Goal: Task Accomplishment & Management: Manage account settings

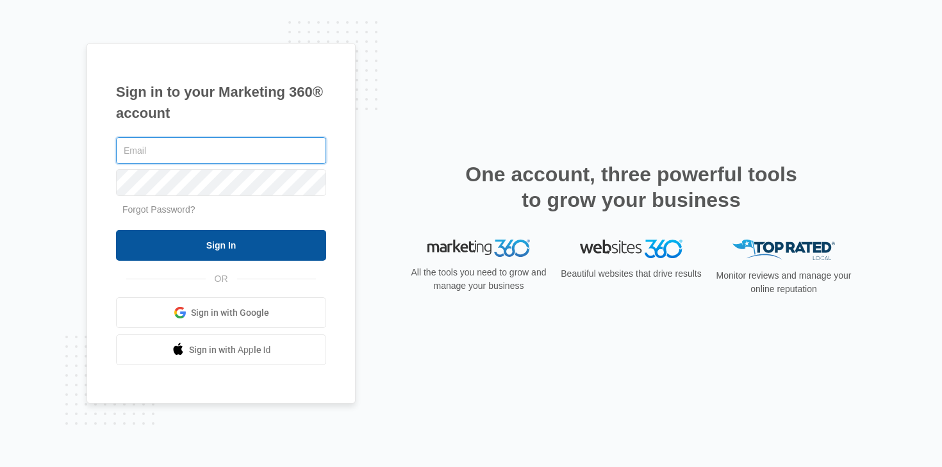
type input "erika.siebring@madwire.com"
click at [259, 252] on input "Sign In" at bounding box center [221, 245] width 210 height 31
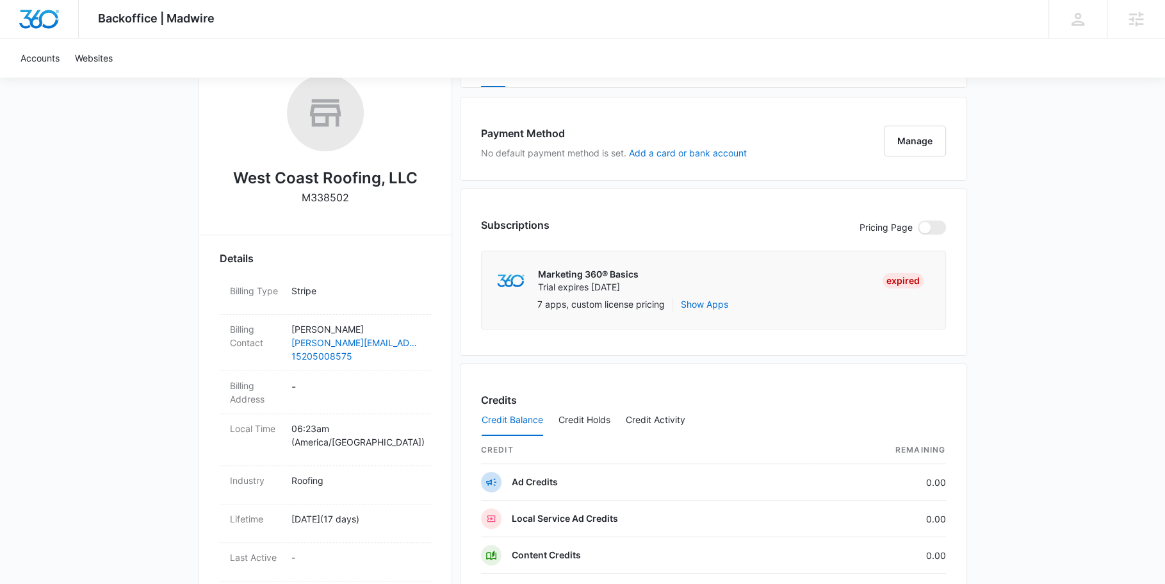
scroll to position [213, 0]
click at [568, 279] on p "Trial expires Dec 30" at bounding box center [588, 285] width 101 height 13
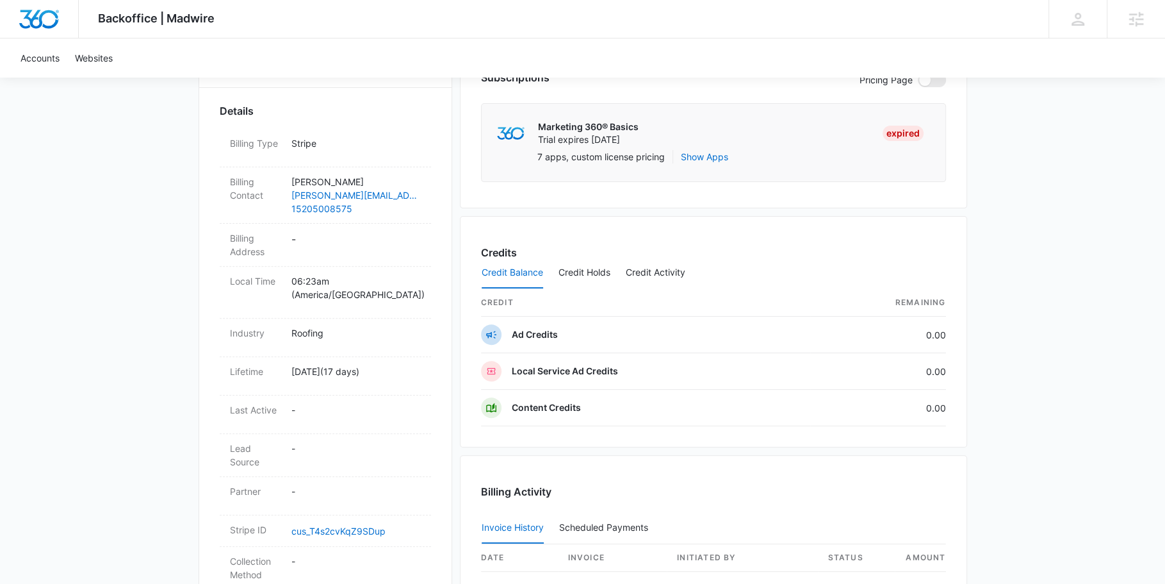
scroll to position [375, 0]
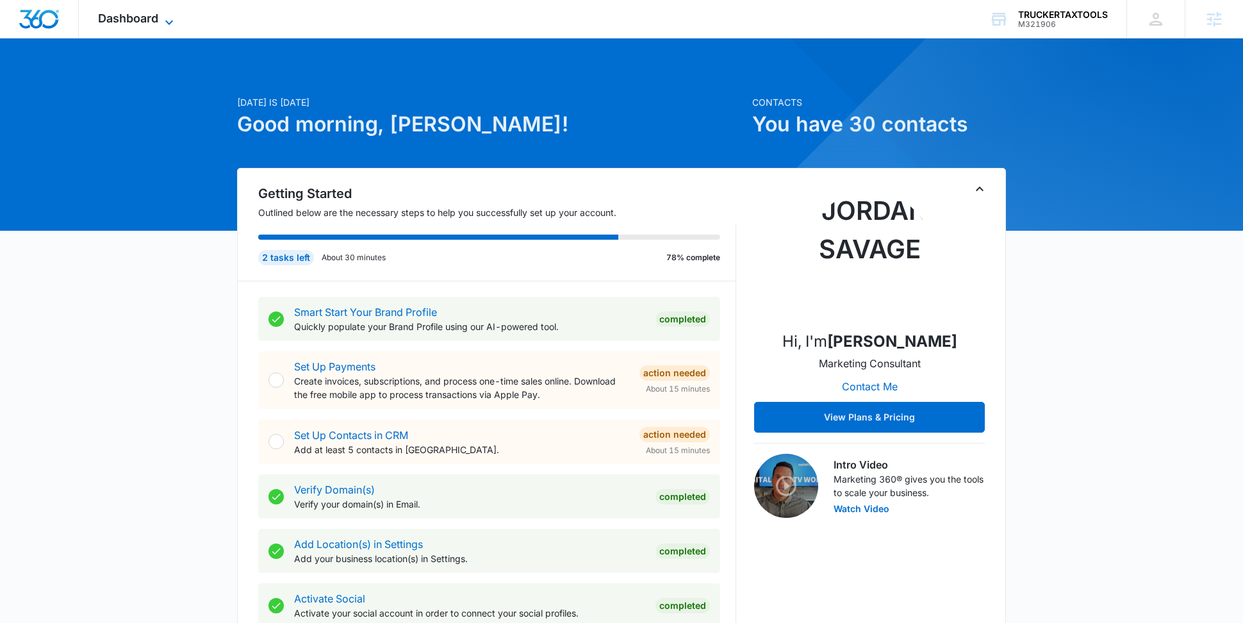
click at [125, 24] on span "Dashboard" at bounding box center [128, 18] width 60 height 13
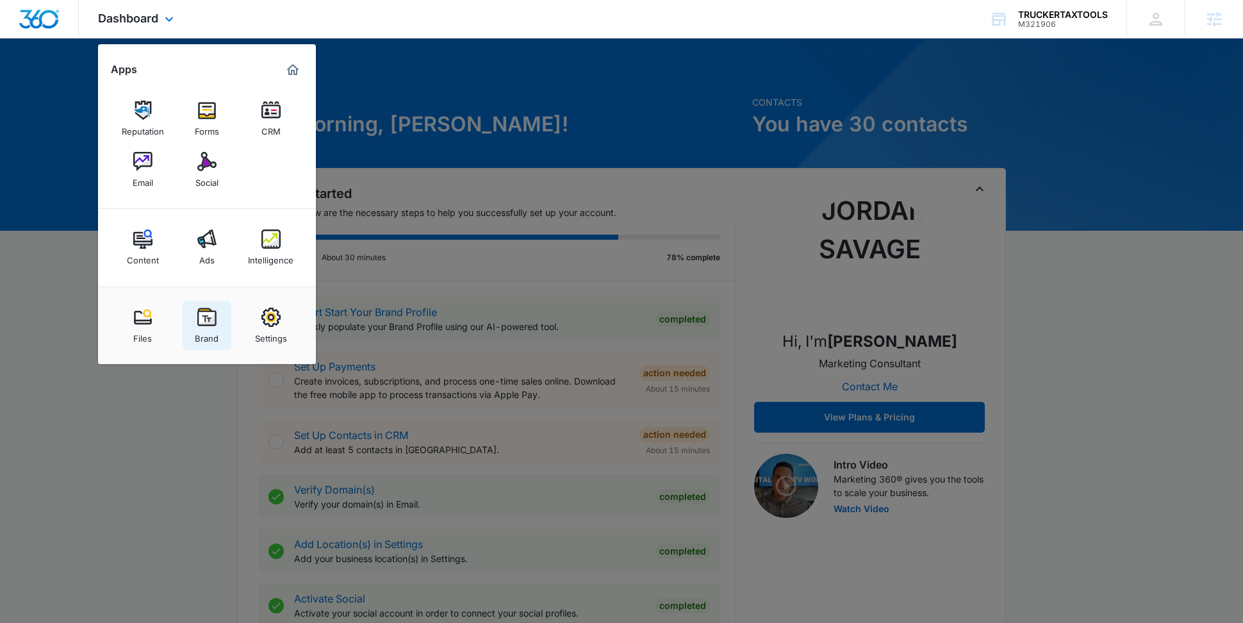
click at [209, 322] on img at bounding box center [206, 316] width 19 height 19
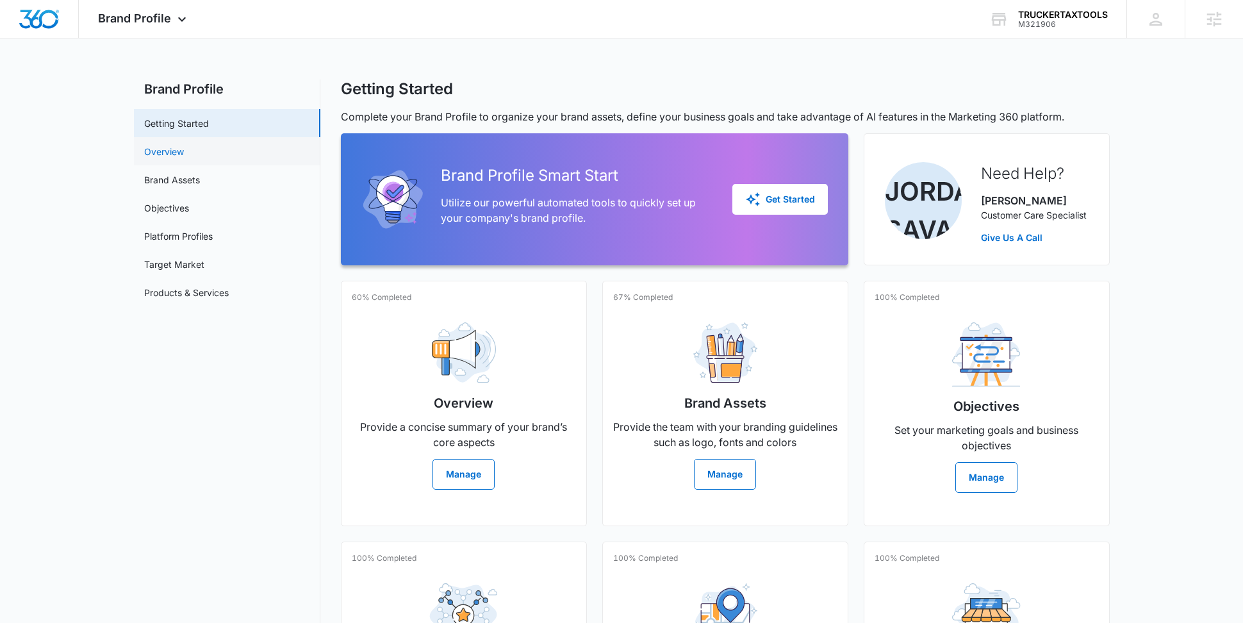
click at [182, 150] on link "Overview" at bounding box center [164, 151] width 40 height 13
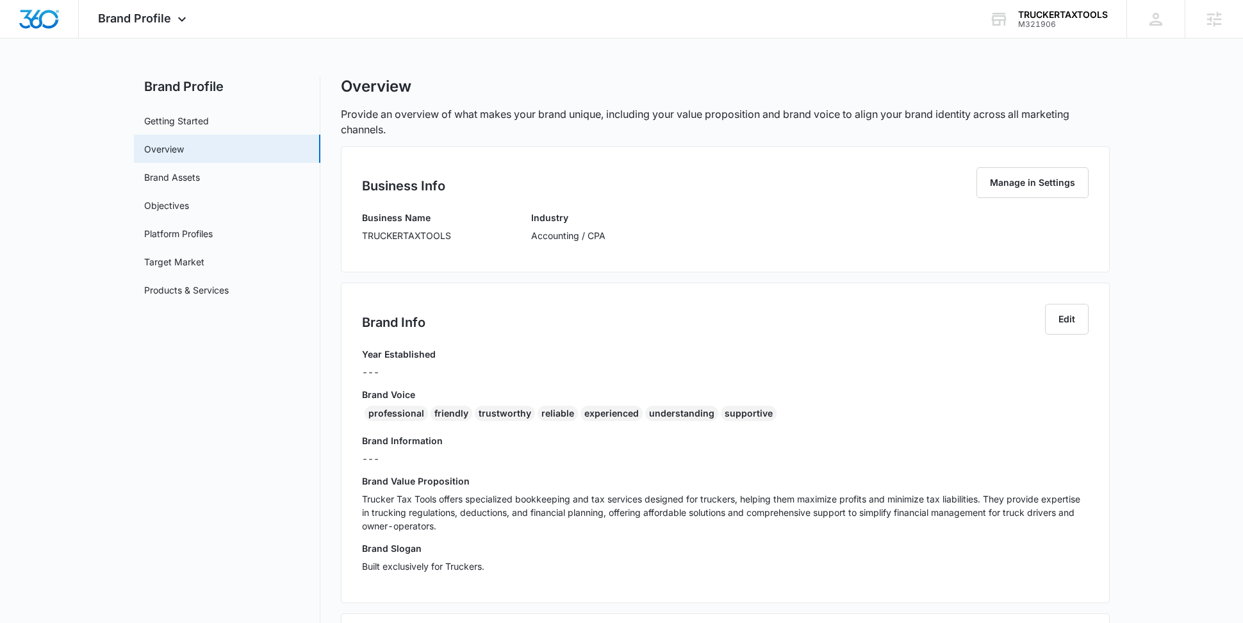
scroll to position [3, 0]
drag, startPoint x: 780, startPoint y: 415, endPoint x: 360, endPoint y: 413, distance: 420.2
click at [360, 413] on div "Brand Info Edit Year Established --- Brand Voice professional friendly trustwor…" at bounding box center [725, 442] width 769 height 320
copy div "professional friendly trustworthy reliable experienced understanding supportive"
